Goal: Find specific page/section: Find specific page/section

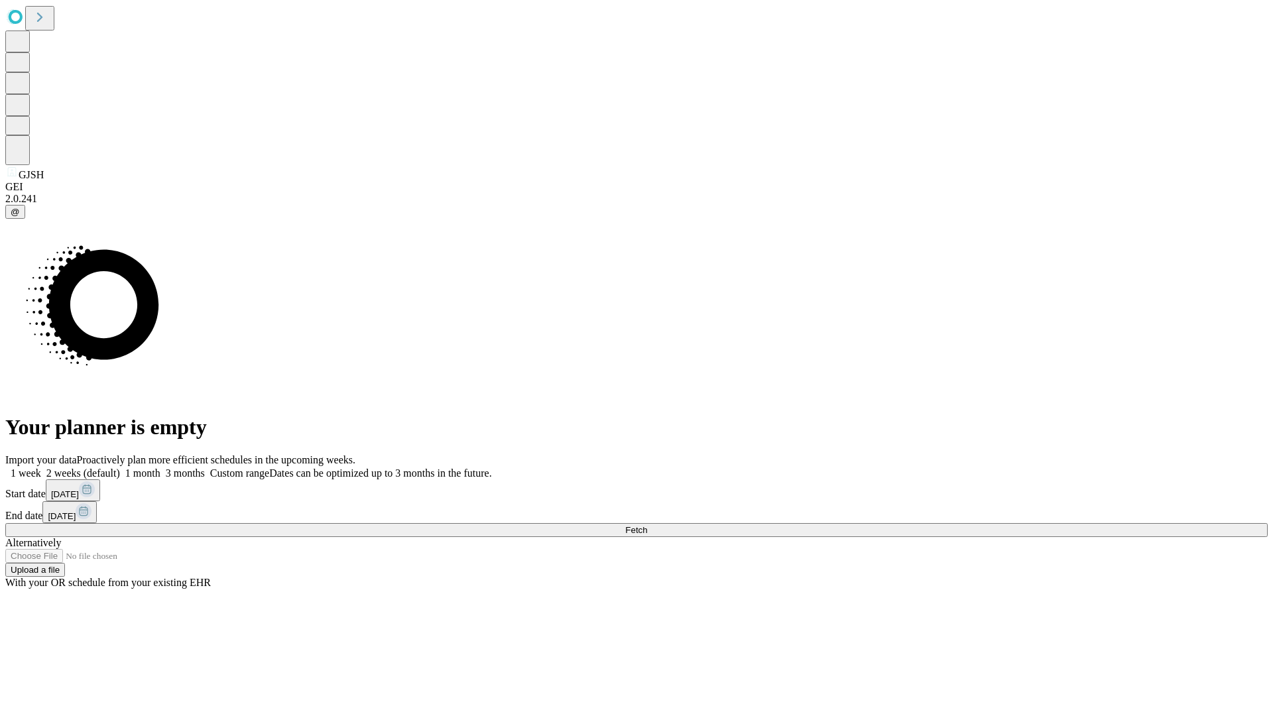
click at [647, 525] on span "Fetch" at bounding box center [636, 530] width 22 height 10
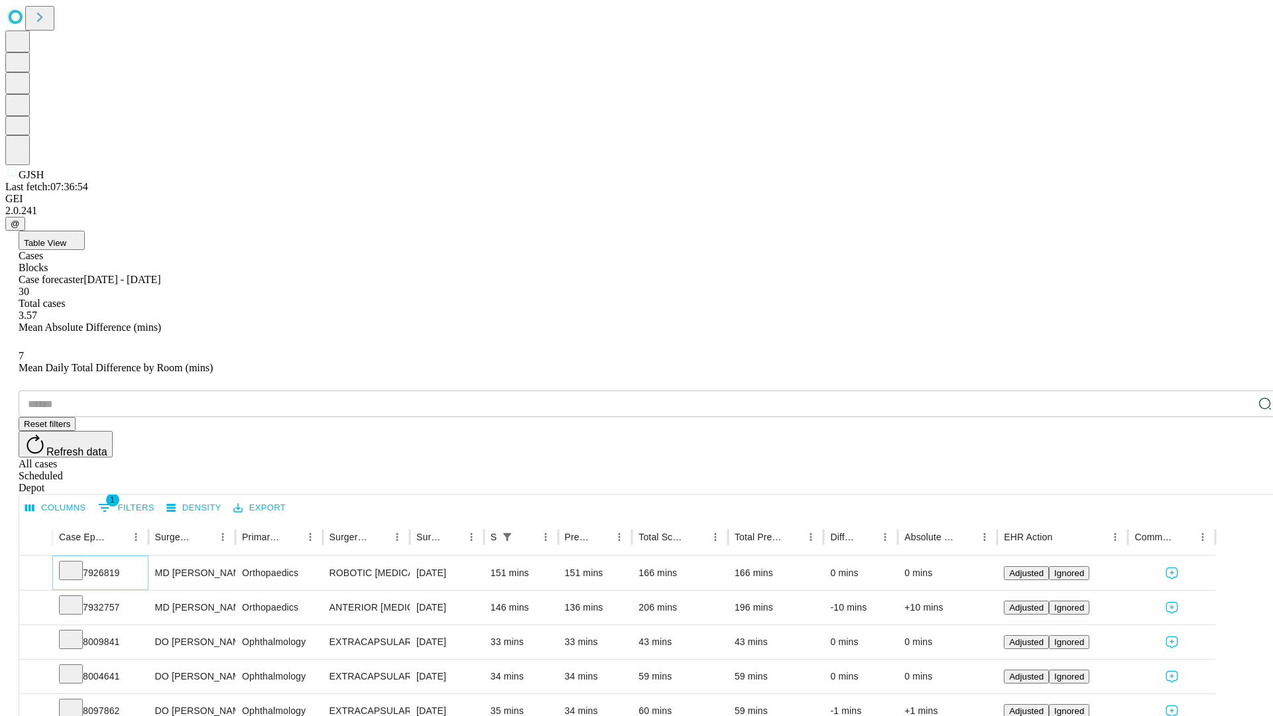
click at [78, 563] on icon at bounding box center [70, 569] width 13 height 13
